Goal: Information Seeking & Learning: Check status

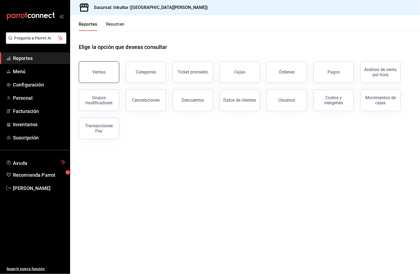
click at [116, 69] on button "Ventas" at bounding box center [99, 72] width 40 height 22
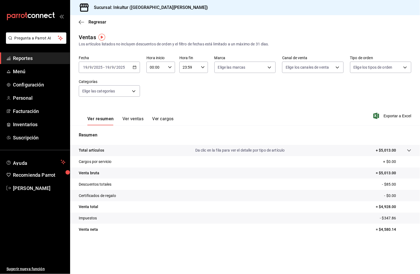
click at [135, 121] on button "Ver ventas" at bounding box center [132, 120] width 21 height 9
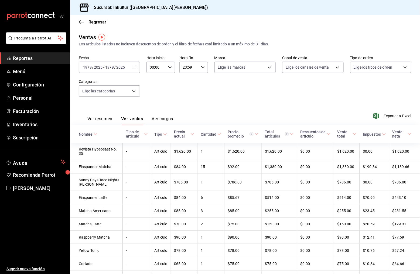
click at [265, 105] on div "Ver resumen Ver ventas Ver cargos Exportar a Excel" at bounding box center [245, 114] width 350 height 22
click at [80, 21] on icon "button" at bounding box center [81, 22] width 5 height 5
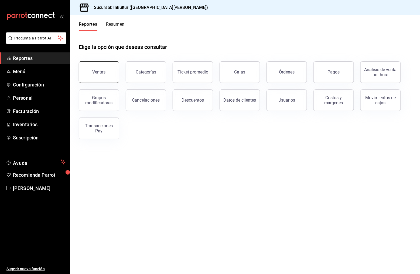
click at [108, 76] on button "Ventas" at bounding box center [99, 72] width 40 height 22
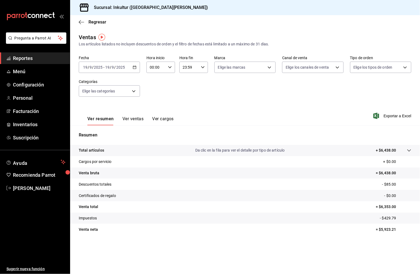
click at [245, 30] on main "Regresar Ventas Los artículos listados no incluyen descuentos de orden y el fil…" at bounding box center [245, 144] width 350 height 258
click at [252, 24] on div "Regresar" at bounding box center [245, 22] width 350 height 14
click at [218, 30] on main "Regresar Ventas Los artículos listados no incluyen descuentos de orden y el fil…" at bounding box center [245, 144] width 350 height 258
click at [84, 22] on icon "button" at bounding box center [81, 22] width 5 height 5
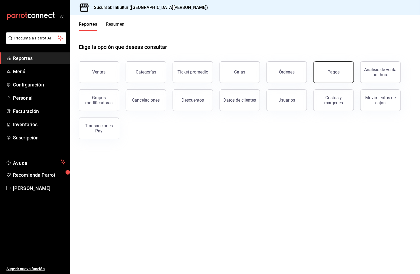
click at [338, 69] on button "Pagos" at bounding box center [333, 72] width 40 height 22
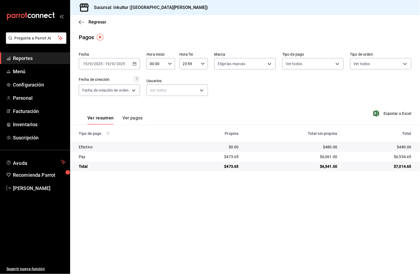
click at [130, 117] on button "Ver pagos" at bounding box center [132, 119] width 20 height 9
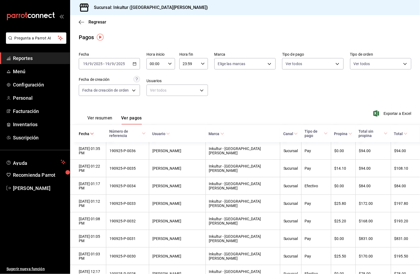
click at [261, 98] on div "Fecha [DATE] [DATE] - [DATE] [DATE] Hora inicio 00:00 Hora inicio Hora fin 23:5…" at bounding box center [245, 76] width 333 height 52
click at [158, 38] on div "Pagos" at bounding box center [245, 37] width 350 height 8
click at [191, 24] on div "Regresar" at bounding box center [245, 22] width 350 height 14
click at [33, 58] on span "Reportes" at bounding box center [39, 57] width 53 height 7
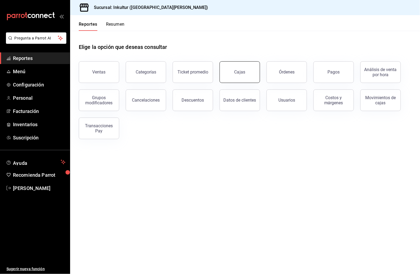
click at [229, 71] on link "Cajas" at bounding box center [240, 72] width 40 height 22
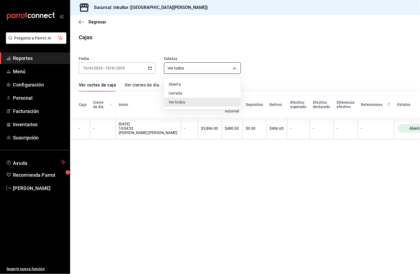
click at [184, 69] on body "Pregunta a Parrot AI Reportes Menú Configuración Personal Facturación Inventari…" at bounding box center [210, 137] width 420 height 274
click at [200, 46] on div at bounding box center [210, 137] width 420 height 274
click at [81, 21] on icon "button" at bounding box center [81, 22] width 5 height 5
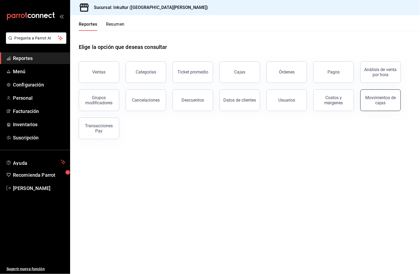
click at [379, 106] on button "Movimientos de cajas" at bounding box center [380, 100] width 40 height 22
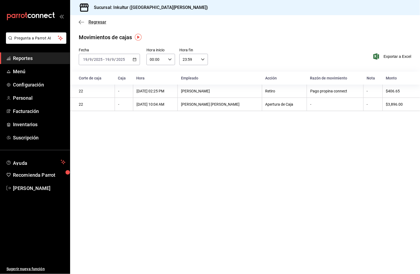
click at [81, 23] on icon "button" at bounding box center [81, 22] width 5 height 5
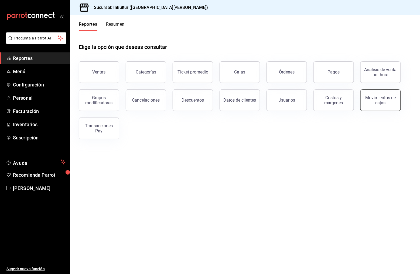
click at [374, 94] on button "Movimientos de cajas" at bounding box center [380, 100] width 40 height 22
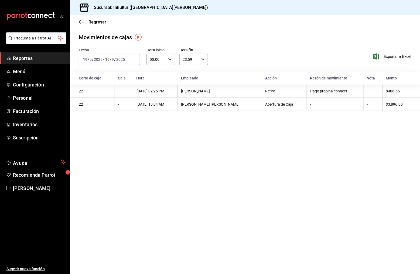
click at [135, 60] on icon "button" at bounding box center [135, 59] width 4 height 4
click at [106, 87] on span "Ayer" at bounding box center [104, 88] width 42 height 6
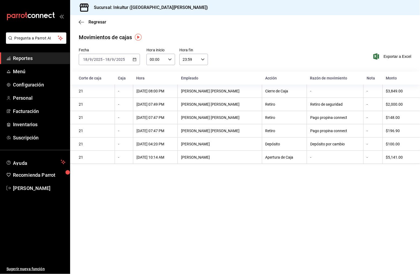
click at [78, 21] on div "Regresar" at bounding box center [245, 22] width 350 height 14
click at [80, 21] on icon "button" at bounding box center [81, 22] width 5 height 5
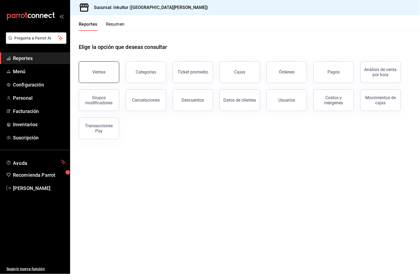
click at [99, 70] on div "Ventas" at bounding box center [99, 71] width 13 height 5
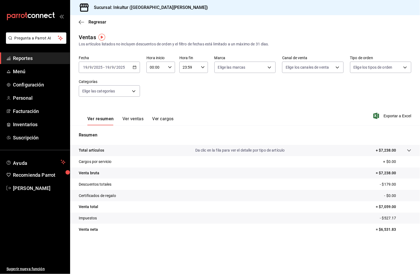
click at [135, 66] on icon "button" at bounding box center [135, 67] width 4 height 4
click at [112, 129] on span "Rango de fechas" at bounding box center [104, 132] width 42 height 6
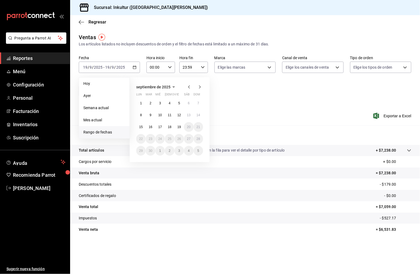
click at [188, 85] on icon "button" at bounding box center [189, 87] width 6 height 6
click at [181, 114] on button "8" at bounding box center [179, 115] width 9 height 10
click at [199, 87] on icon "button" at bounding box center [200, 87] width 6 height 6
click at [179, 103] on abbr "5" at bounding box center [179, 103] width 2 height 4
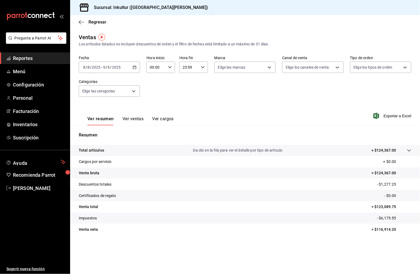
click at [133, 64] on div "[DATE] [DATE] - [DATE] [DATE]" at bounding box center [109, 67] width 61 height 11
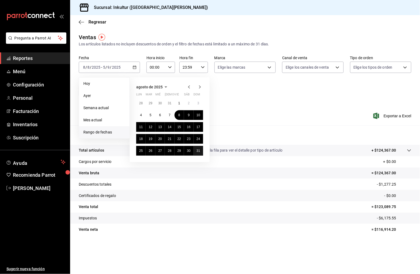
click at [199, 150] on abbr "31" at bounding box center [199, 151] width 4 height 4
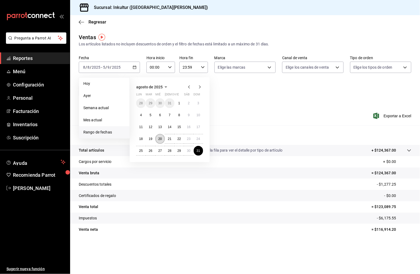
click at [160, 139] on abbr "20" at bounding box center [160, 139] width 4 height 4
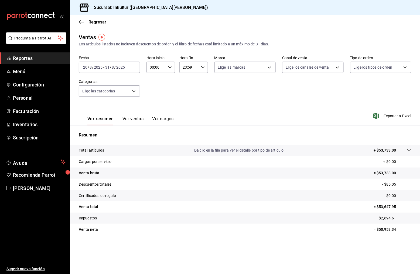
click at [136, 69] on div "[DATE] [DATE] - [DATE] [DATE]" at bounding box center [109, 67] width 61 height 11
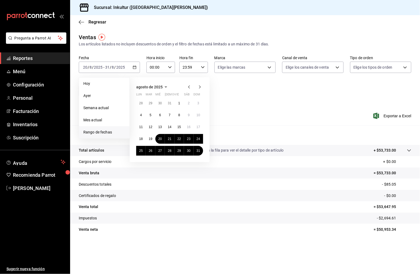
click at [201, 86] on icon "button" at bounding box center [200, 87] width 6 height 6
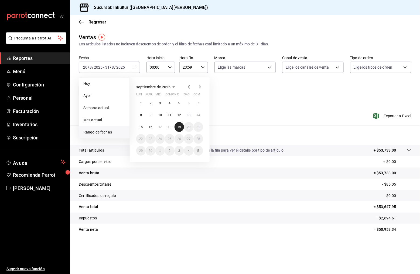
click at [179, 127] on abbr "19" at bounding box center [180, 127] width 4 height 4
click at [190, 84] on icon "button" at bounding box center [189, 87] width 6 height 6
click at [159, 138] on abbr "20" at bounding box center [160, 139] width 4 height 4
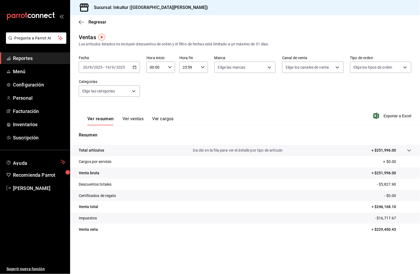
click at [136, 118] on button "Ver ventas" at bounding box center [132, 120] width 21 height 9
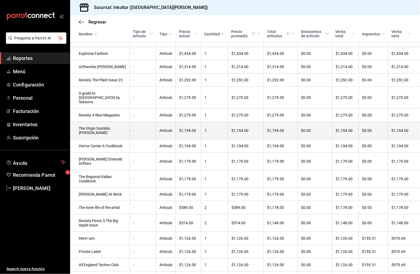
scroll to position [931, 0]
